Goal: Task Accomplishment & Management: Complete application form

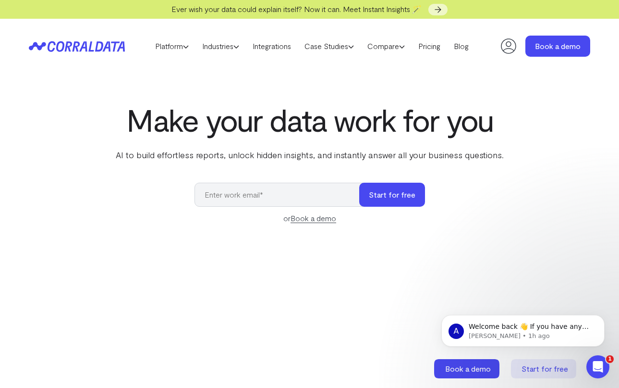
click at [506, 49] on icon at bounding box center [508, 45] width 15 height 15
click at [433, 42] on link "Pricing" at bounding box center [430, 46] width 36 height 14
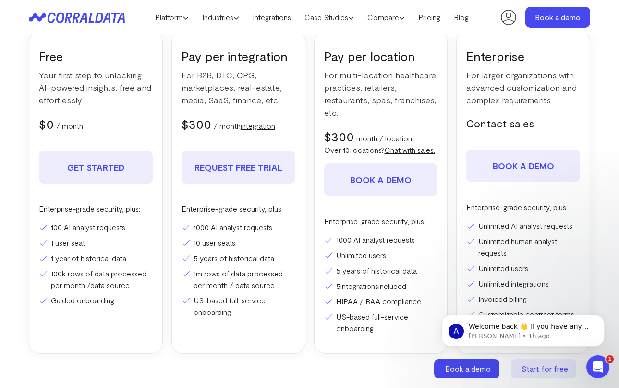
scroll to position [179, 0]
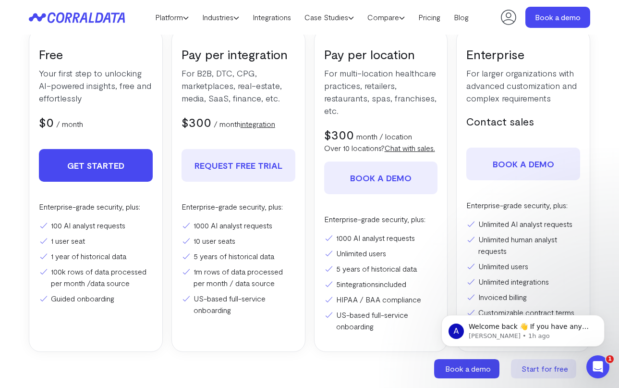
click at [100, 172] on link "Get Started" at bounding box center [96, 165] width 114 height 33
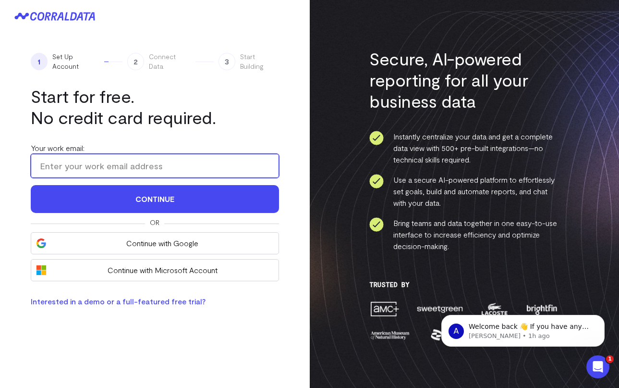
click at [100, 167] on input "Your work email:" at bounding box center [155, 166] width 248 height 24
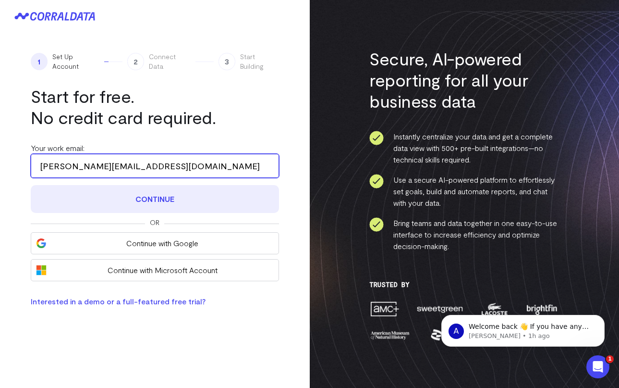
type input "eric@plastixmarketing.com"
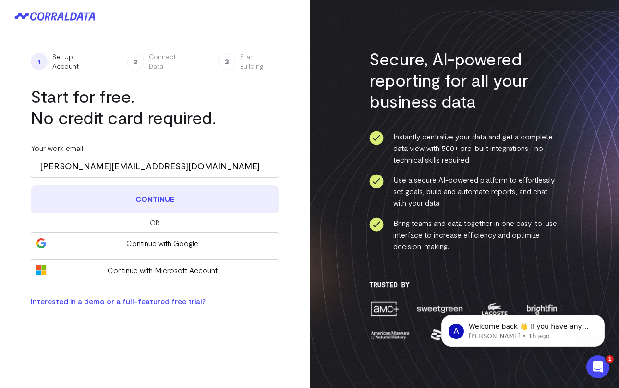
click at [227, 196] on button "Continue" at bounding box center [155, 199] width 248 height 28
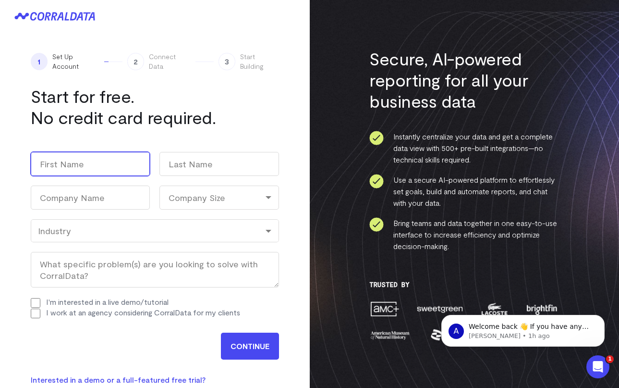
click at [103, 165] on input "First" at bounding box center [90, 164] width 119 height 24
type input "Eric"
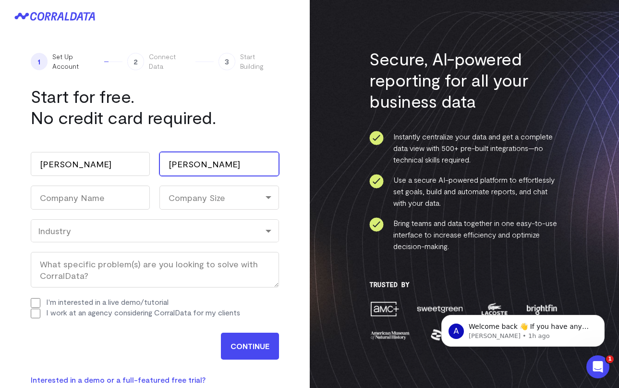
type input "Dunn"
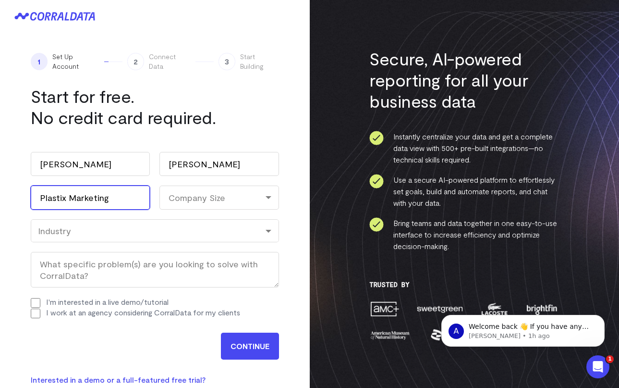
type input "Plastix Marketing"
click at [183, 204] on div "Company Size" at bounding box center [218, 197] width 119 height 24
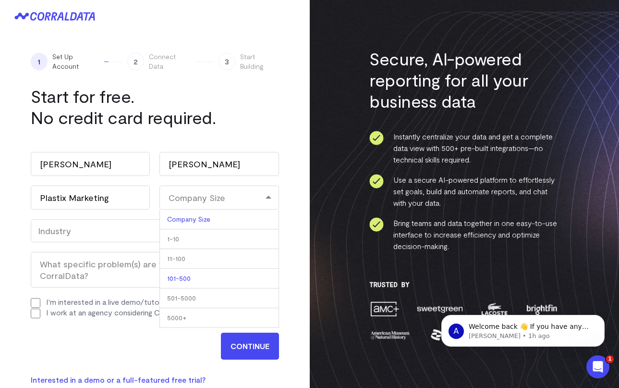
click at [182, 273] on li "101-500" at bounding box center [218, 279] width 119 height 20
select select "101-500"
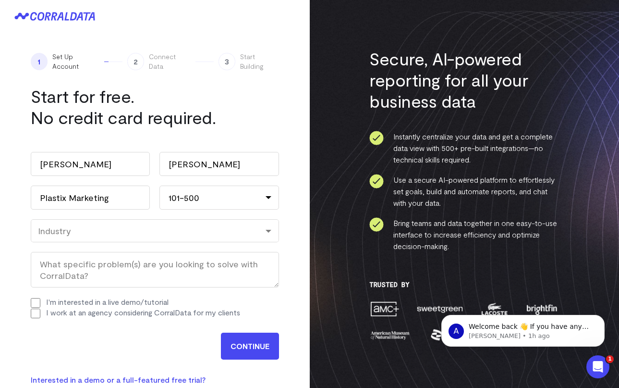
click at [104, 220] on div "Industry" at bounding box center [155, 230] width 248 height 23
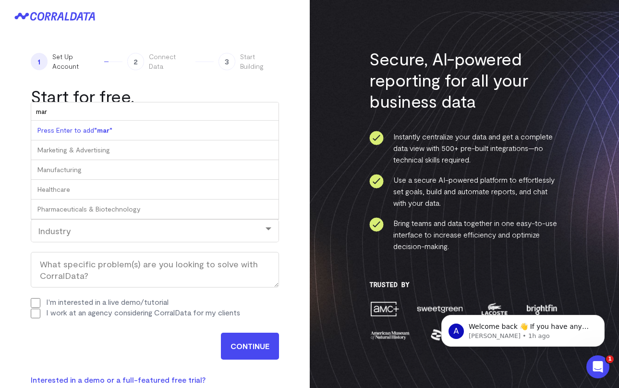
type input "mark"
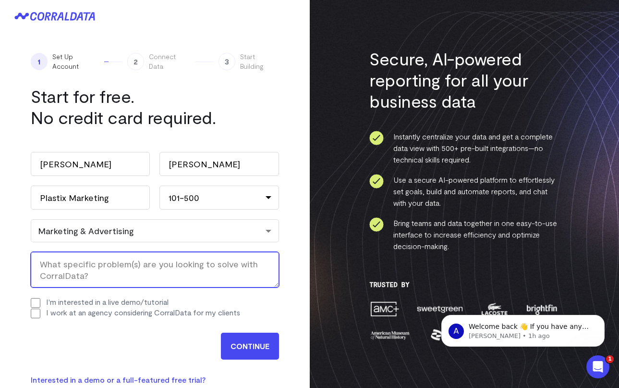
click at [106, 273] on textarea "What specific problem(s) are you looking to solve with CorralData? (Required)" at bounding box center [155, 270] width 248 height 36
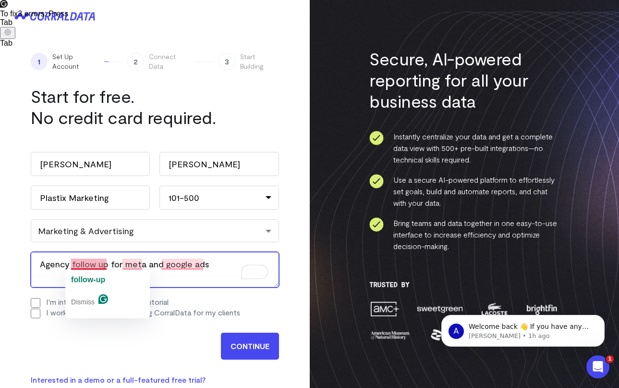
drag, startPoint x: 94, startPoint y: 264, endPoint x: 73, endPoint y: 262, distance: 21.2
click at [73, 262] on textarea "Agency follow up for meta and google ads" at bounding box center [155, 270] width 248 height 36
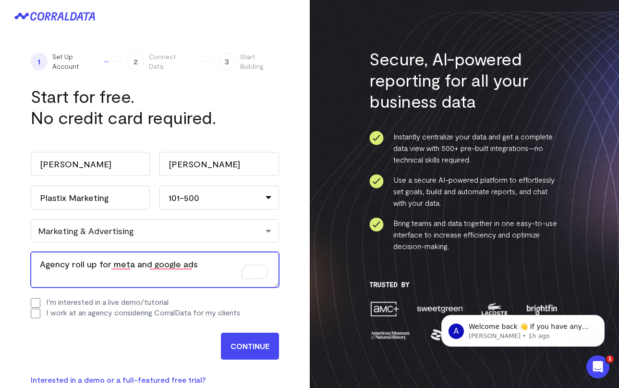
type textarea "Agency roll up for meta and google ads"
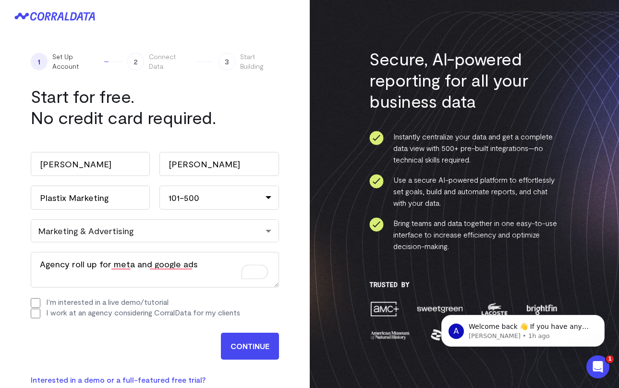
click at [88, 289] on div "Work email (Required) eric@plastixmarketing.com Name Eric First Dunn Last Compa…" at bounding box center [155, 234] width 248 height 185
click at [38, 316] on input "I work at an agency considering CorralData for my clients" at bounding box center [36, 313] width 10 height 10
checkbox input "true"
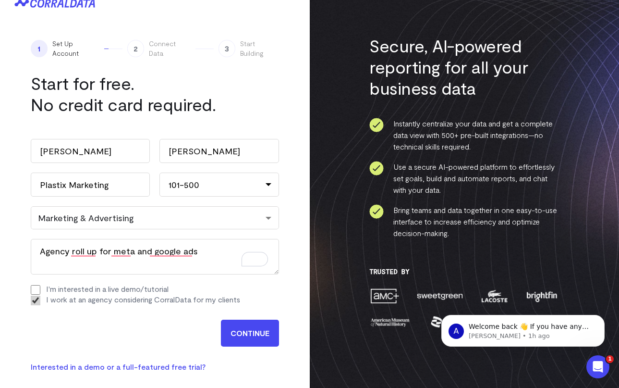
scroll to position [23, 0]
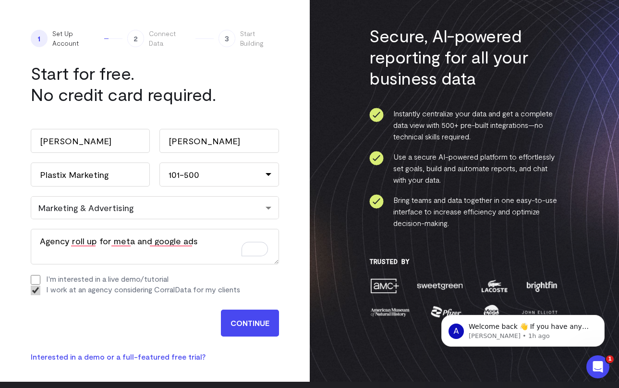
click at [243, 323] on input "CONTINUE" at bounding box center [250, 322] width 58 height 27
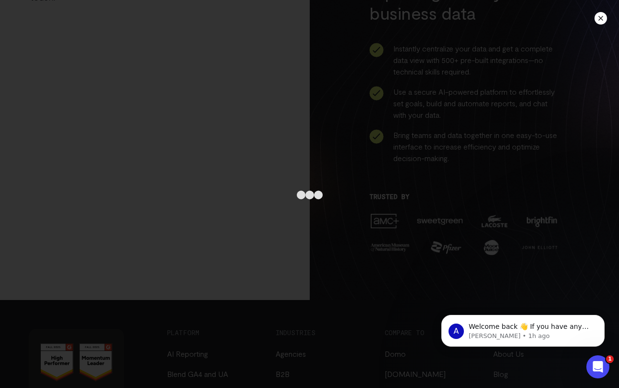
scroll to position [93, 0]
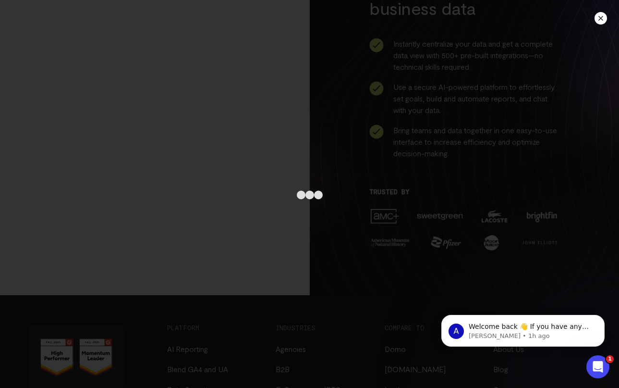
click at [602, 22] on div at bounding box center [601, 18] width 12 height 12
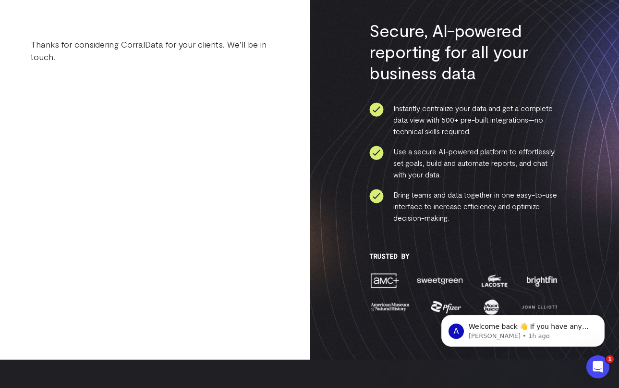
scroll to position [0, 0]
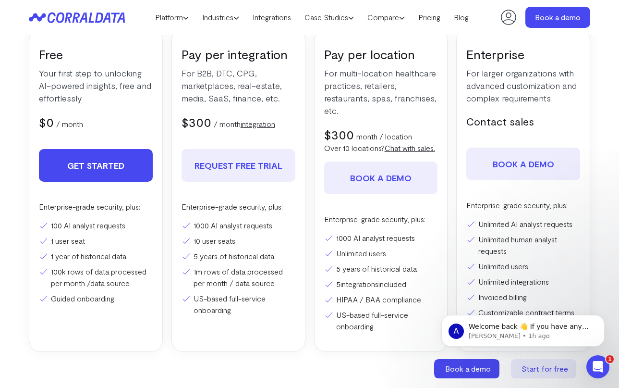
click at [109, 171] on link "Get Started" at bounding box center [96, 165] width 114 height 33
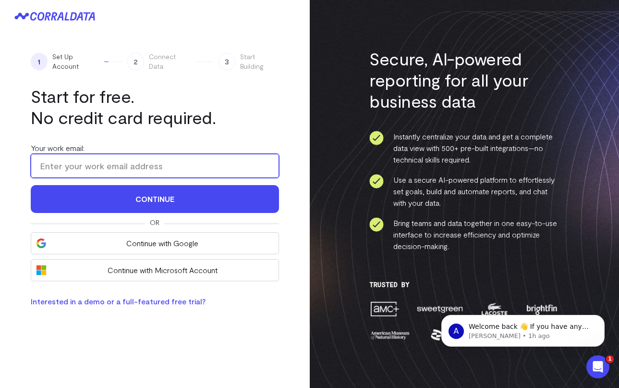
click at [106, 168] on input "Your work email:" at bounding box center [155, 166] width 248 height 24
type input "eric@plastixmarketing.com"
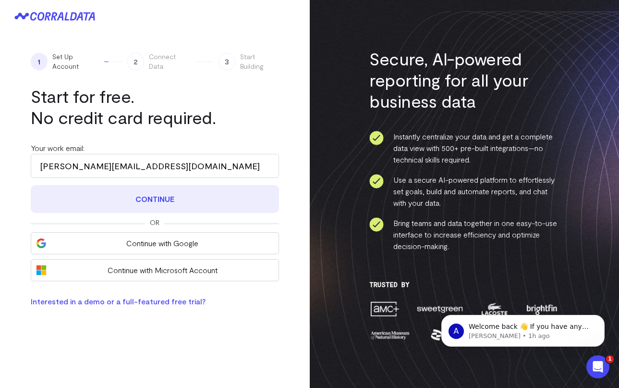
click at [109, 198] on button "Continue" at bounding box center [155, 199] width 248 height 28
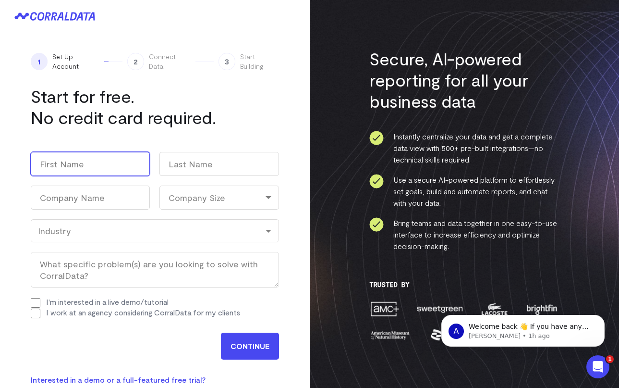
click at [85, 174] on input "First" at bounding box center [90, 164] width 119 height 24
type input "Eric"
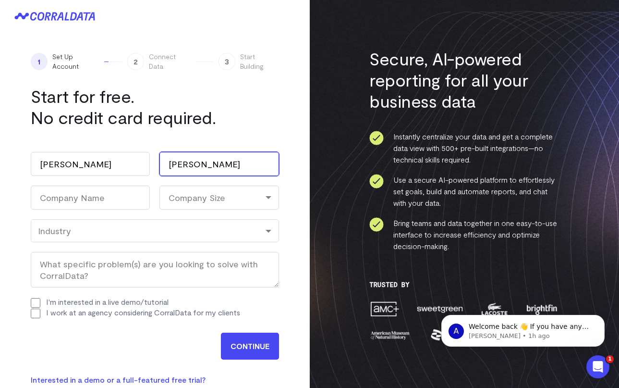
type input "Dunn"
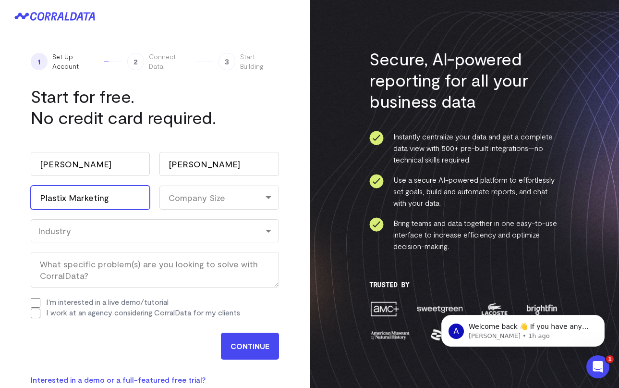
type input "Plastix Marketing"
click at [203, 196] on div "Company Size" at bounding box center [218, 197] width 119 height 24
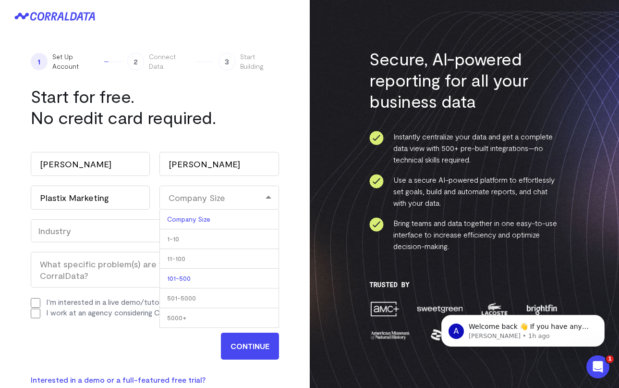
click at [184, 272] on li "101-500" at bounding box center [218, 279] width 119 height 20
select select "101-500"
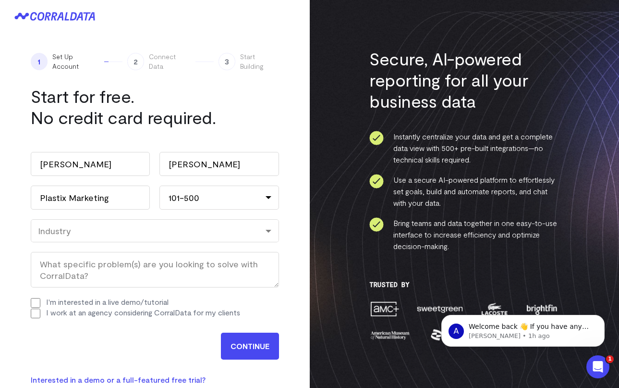
click at [105, 233] on div "Industry" at bounding box center [155, 230] width 234 height 11
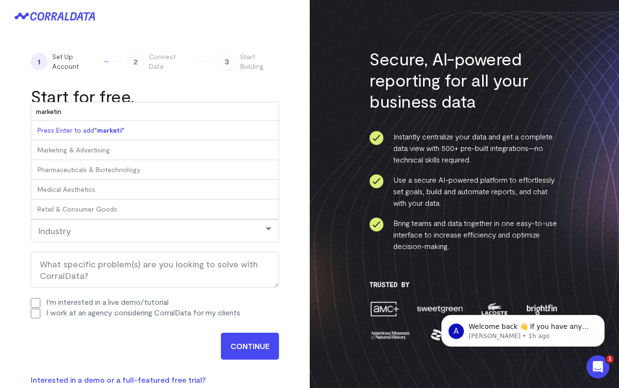
type input "marketing"
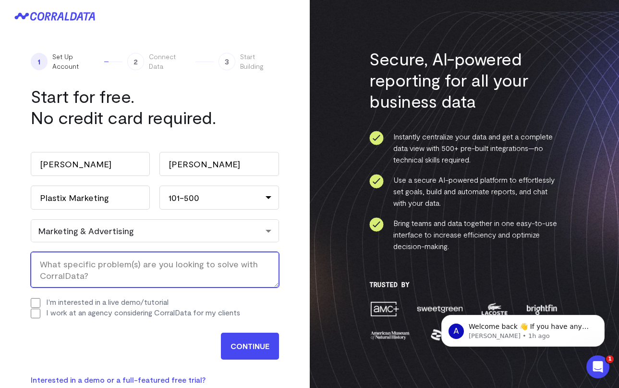
click at [74, 263] on textarea "What specific problem(s) are you looking to solve with CorralData? (Required)" at bounding box center [155, 270] width 248 height 36
type textarea "Let me into the platform lol"
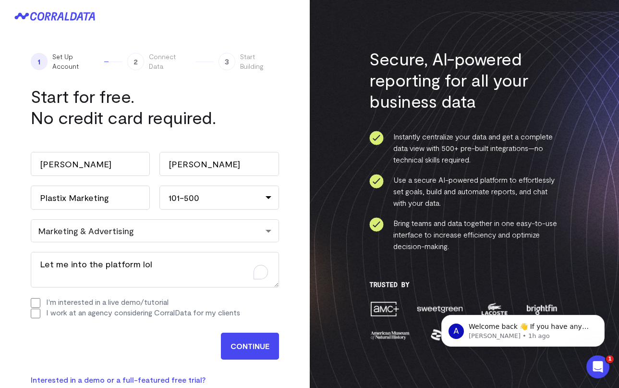
click at [91, 336] on div "CONTINUE" at bounding box center [155, 344] width 248 height 32
click at [239, 350] on input "CONTINUE" at bounding box center [250, 345] width 58 height 27
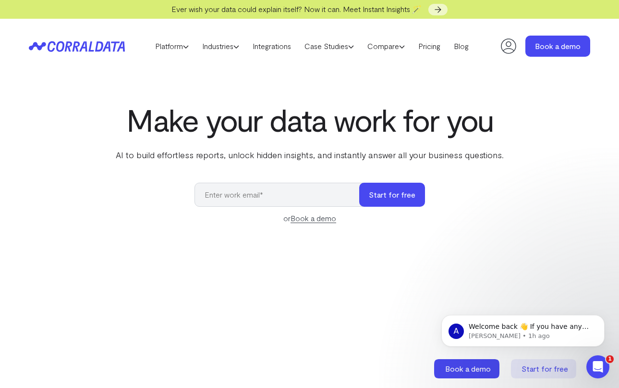
click at [512, 49] on icon at bounding box center [508, 46] width 19 height 19
